Goal: Task Accomplishment & Management: Manage account settings

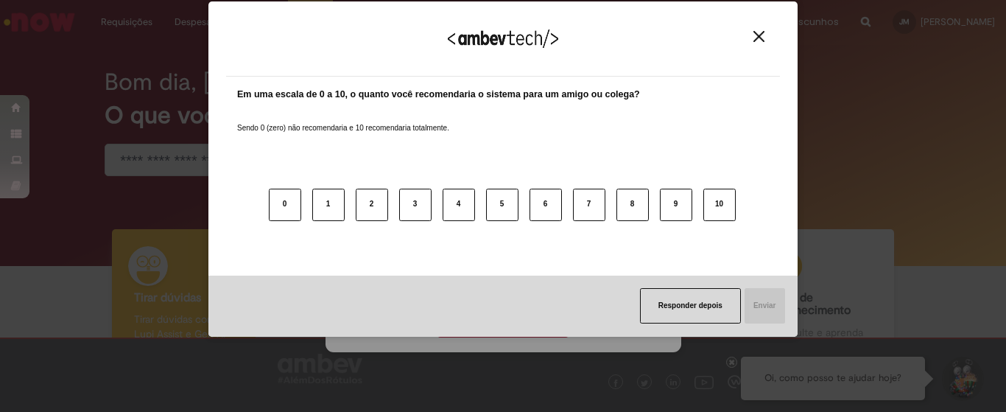
click at [760, 32] on img "Close" at bounding box center [758, 36] width 11 height 11
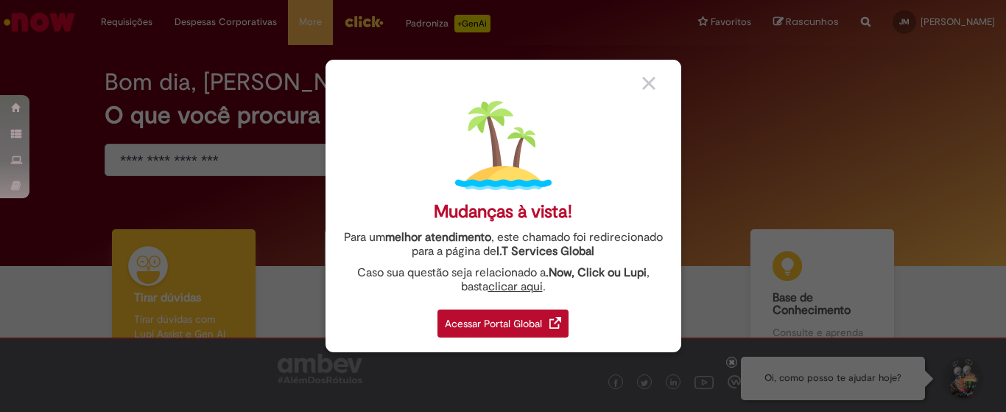
click at [513, 321] on div "Acessar Portal Global" at bounding box center [502, 323] width 131 height 28
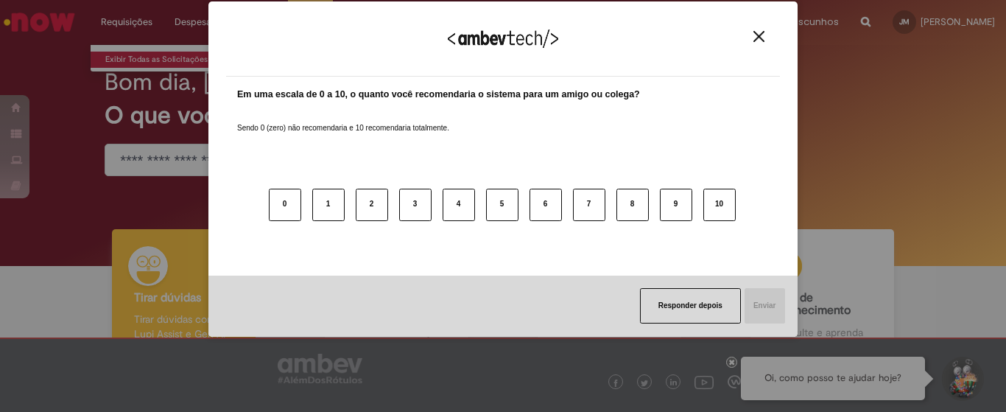
click at [146, 53] on div "Agradecemos seu feedback! Em uma escala de 0 a 10, o quanto você recomendaria o…" at bounding box center [503, 206] width 1006 height 412
click at [757, 40] on img "Close" at bounding box center [758, 36] width 11 height 11
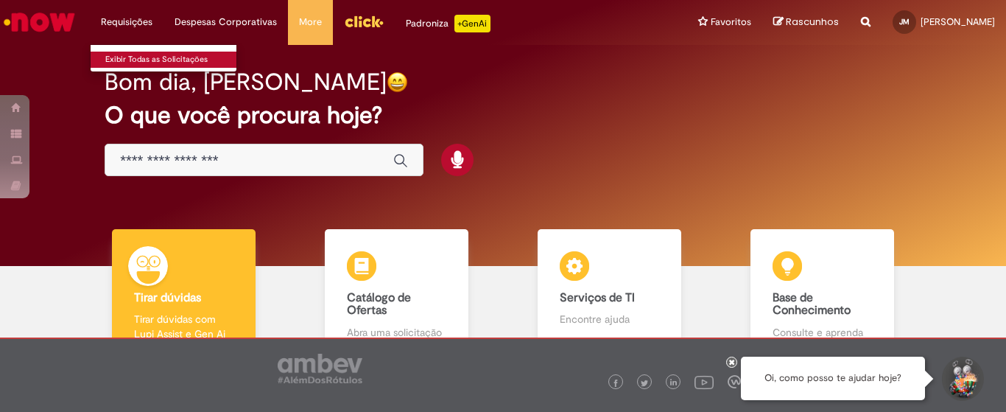
click at [143, 55] on link "Exibir Todas as Solicitações" at bounding box center [172, 60] width 162 height 16
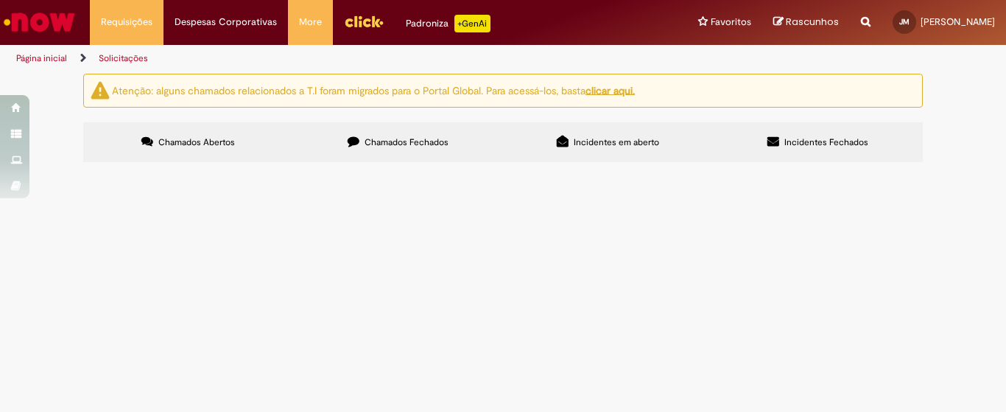
click at [438, 144] on span "Chamados Fechados" at bounding box center [407, 142] width 84 height 12
